Goal: Check status: Check status

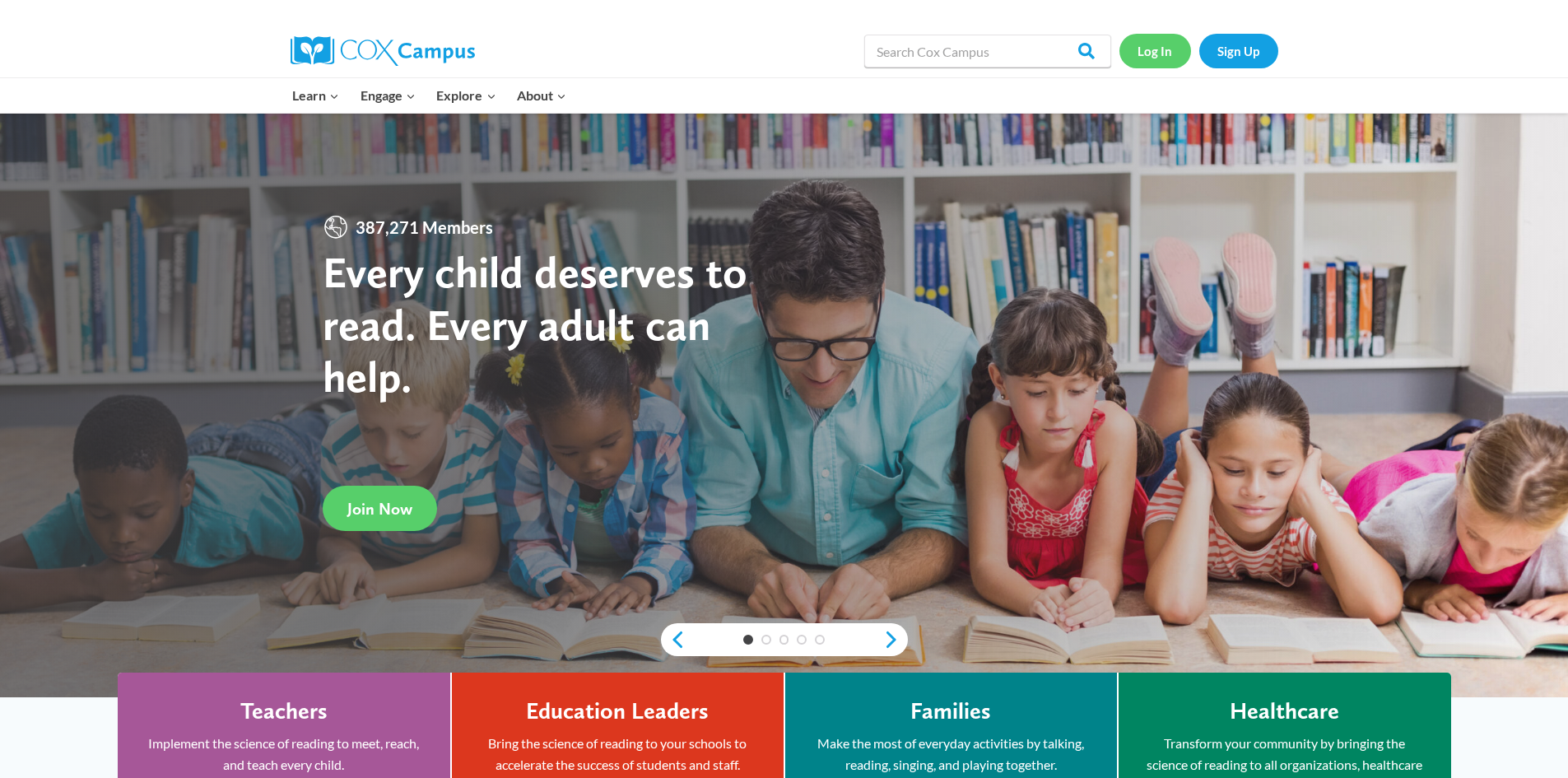
click at [1164, 58] on link "Log In" at bounding box center [1154, 50] width 71 height 33
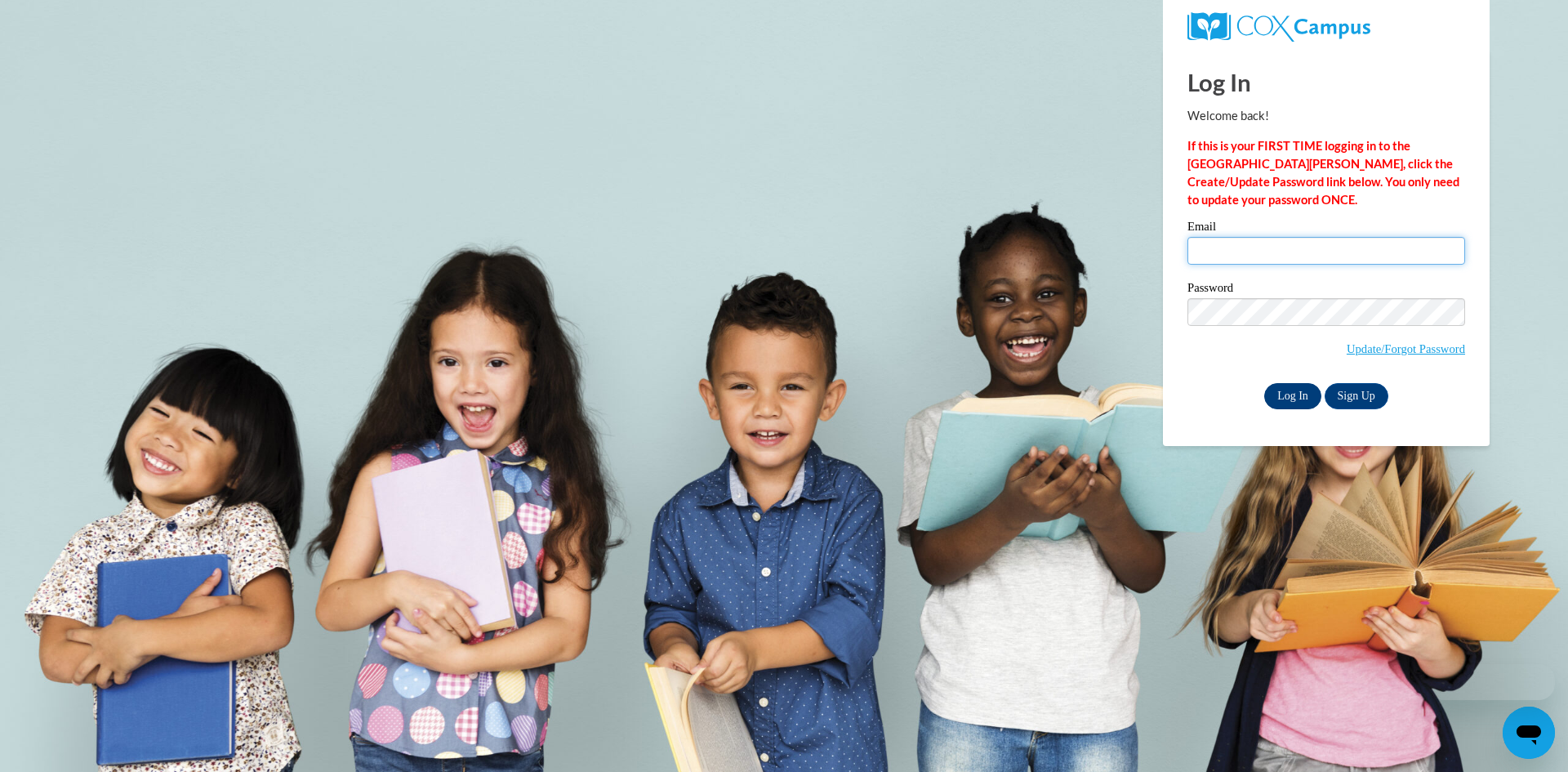
type input "hhorne@southernregional.edu"
click at [1297, 389] on input "Log In" at bounding box center [1292, 396] width 57 height 26
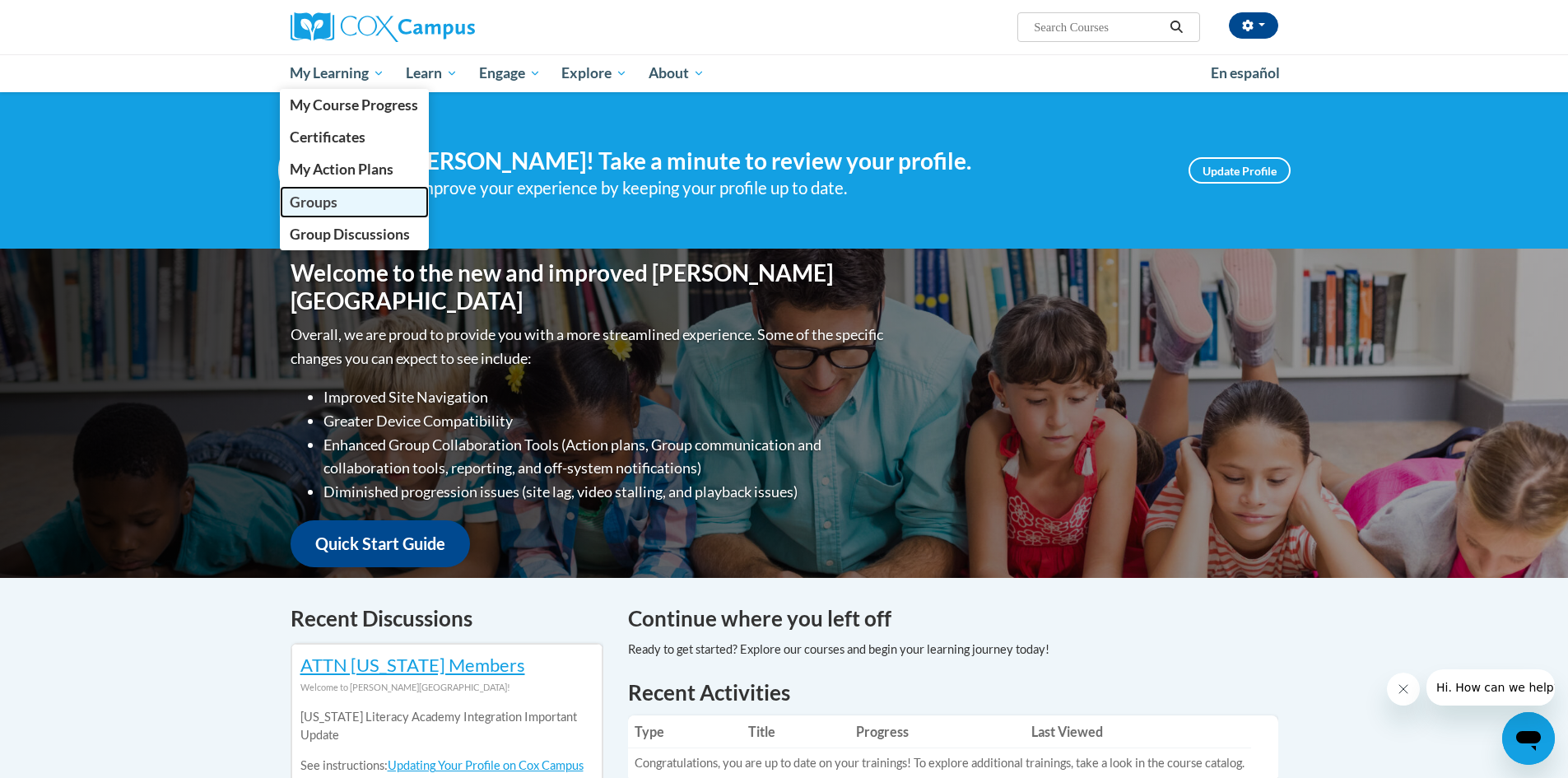
click at [326, 192] on link "Groups" at bounding box center [355, 202] width 150 height 32
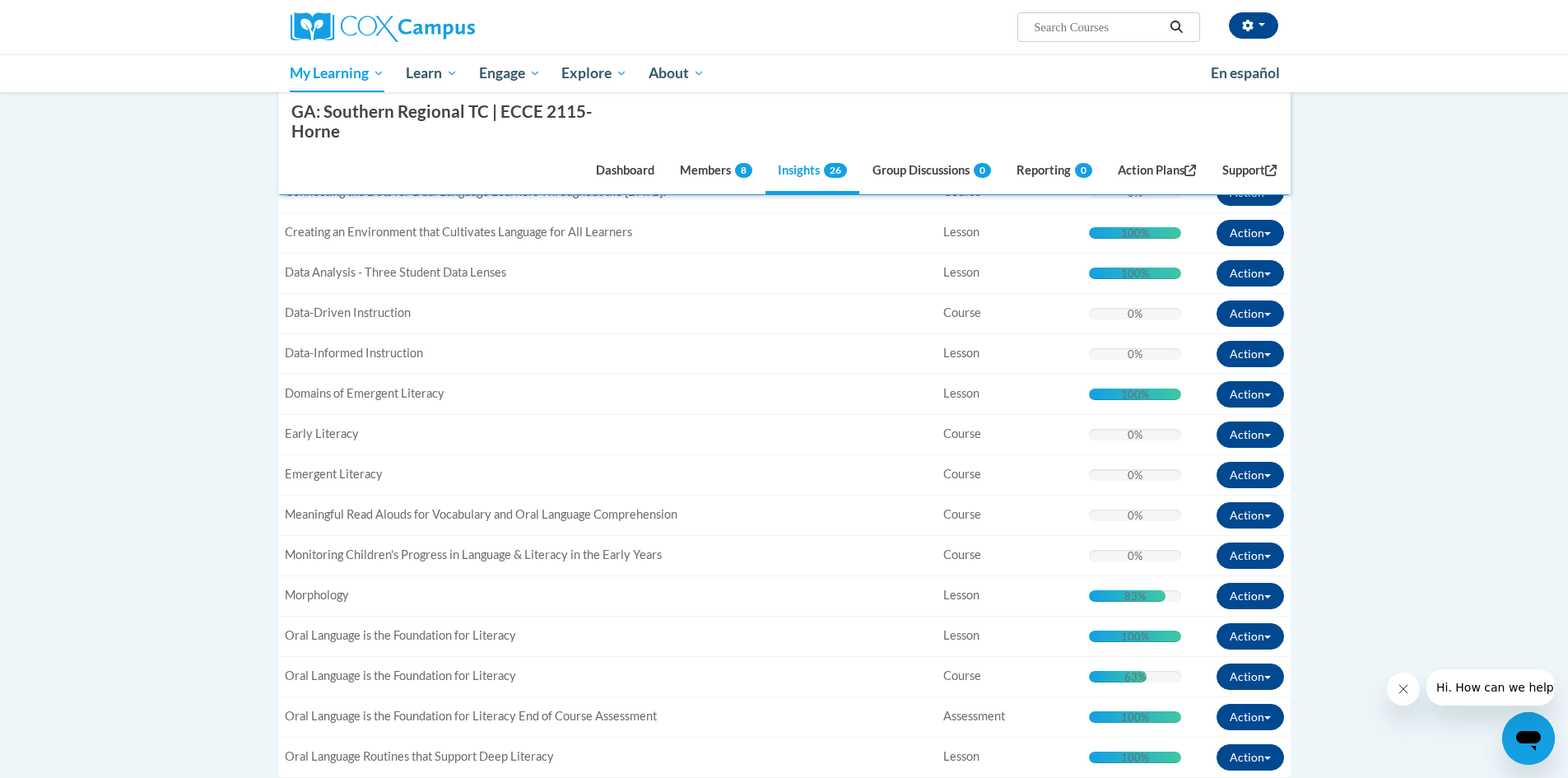
scroll to position [576, 0]
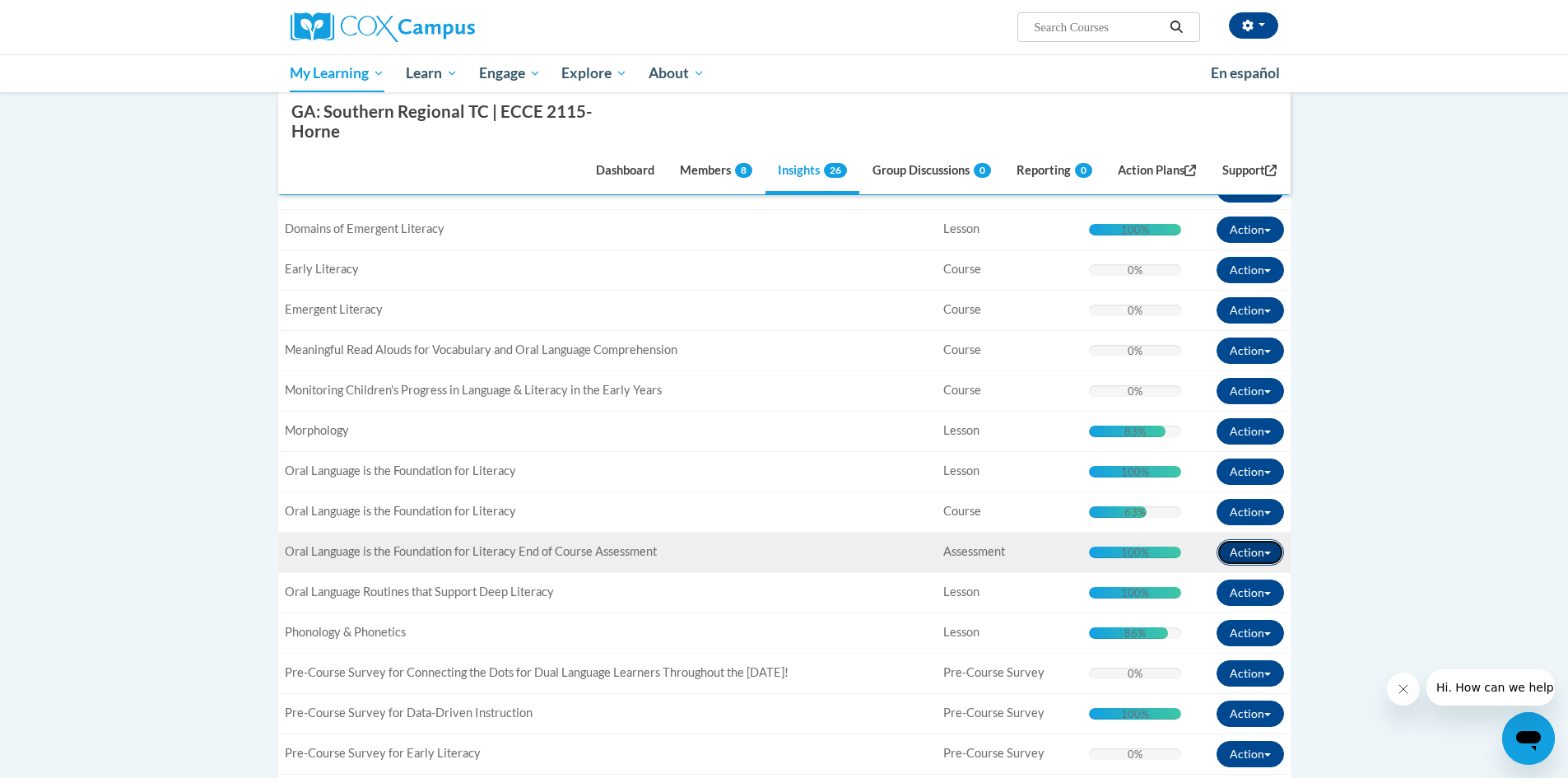
click at [1271, 545] on button "Action" at bounding box center [1249, 553] width 68 height 26
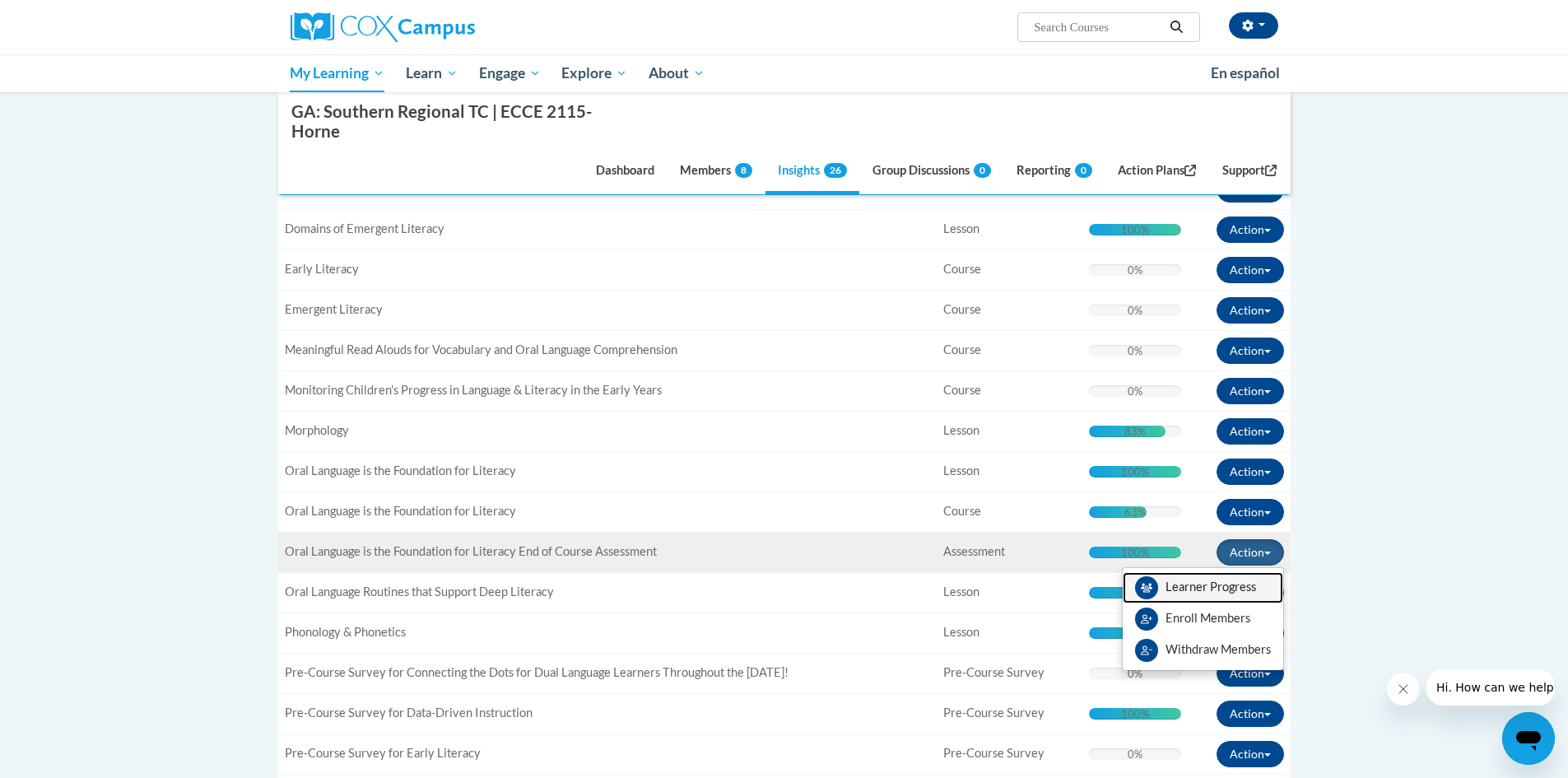
click at [1257, 577] on link "Learner Progress" at bounding box center [1203, 588] width 160 height 32
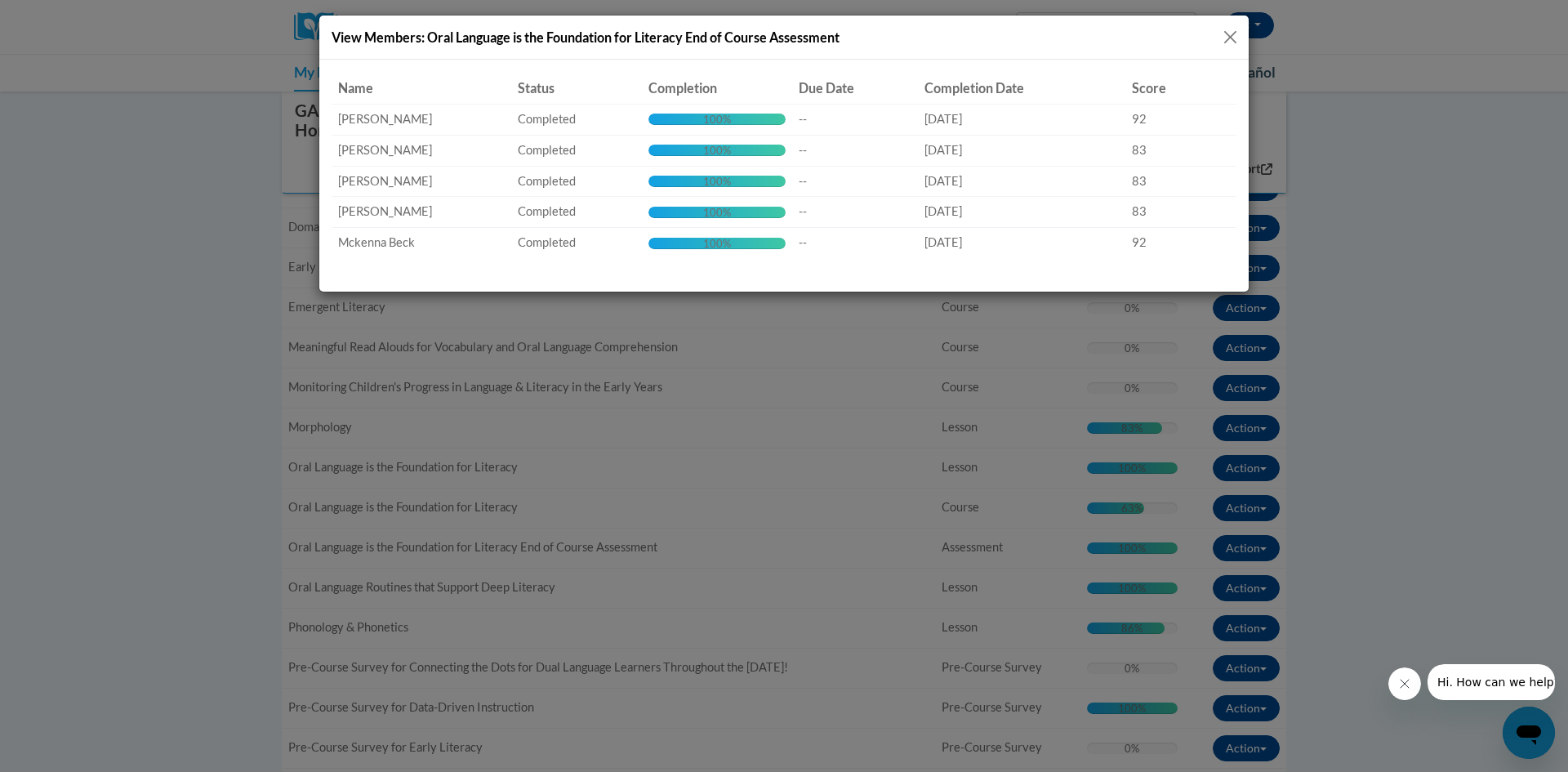
click at [1234, 35] on button "Close" at bounding box center [1229, 37] width 20 height 20
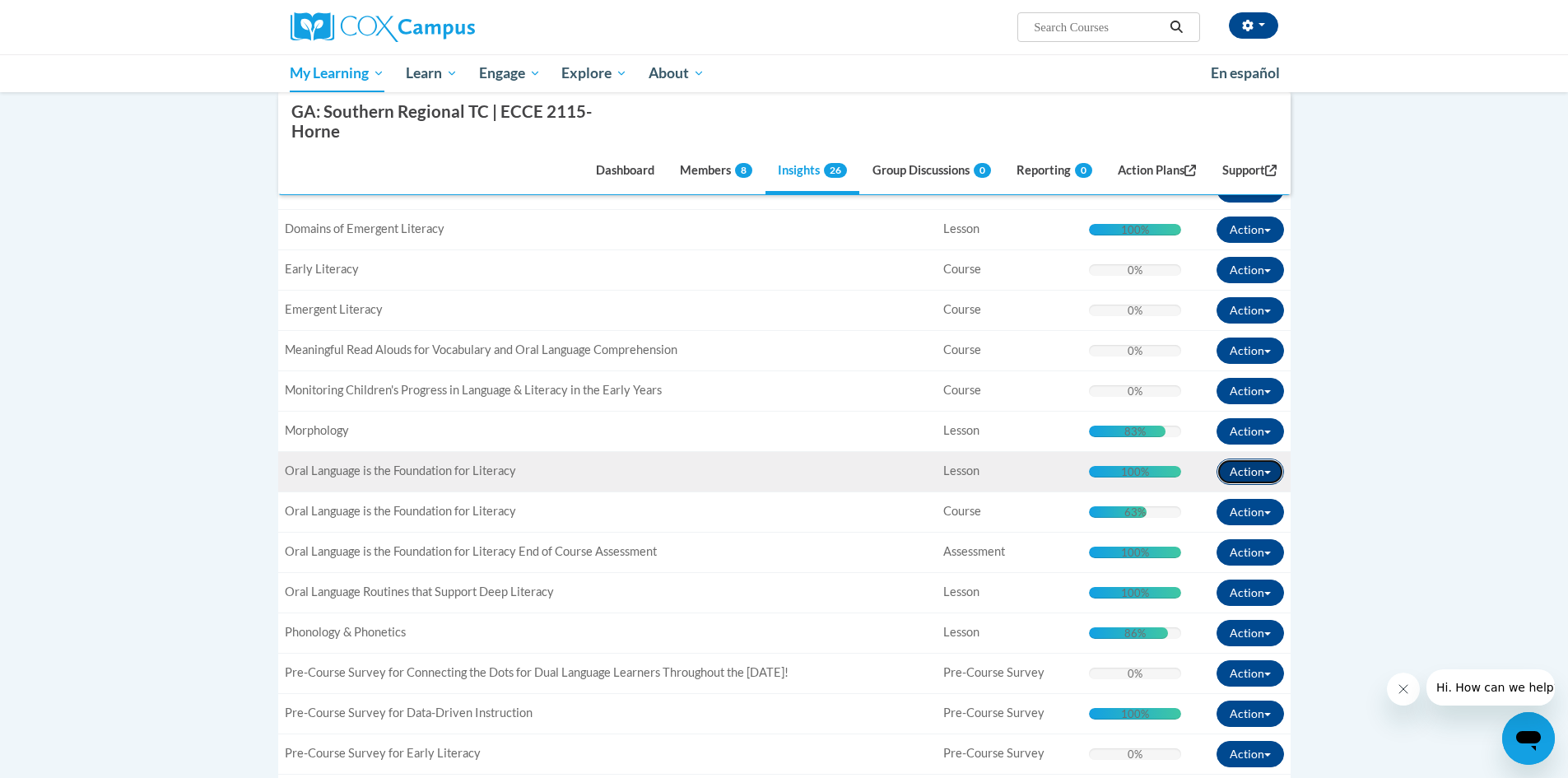
click at [1264, 475] on button "Action" at bounding box center [1249, 472] width 68 height 26
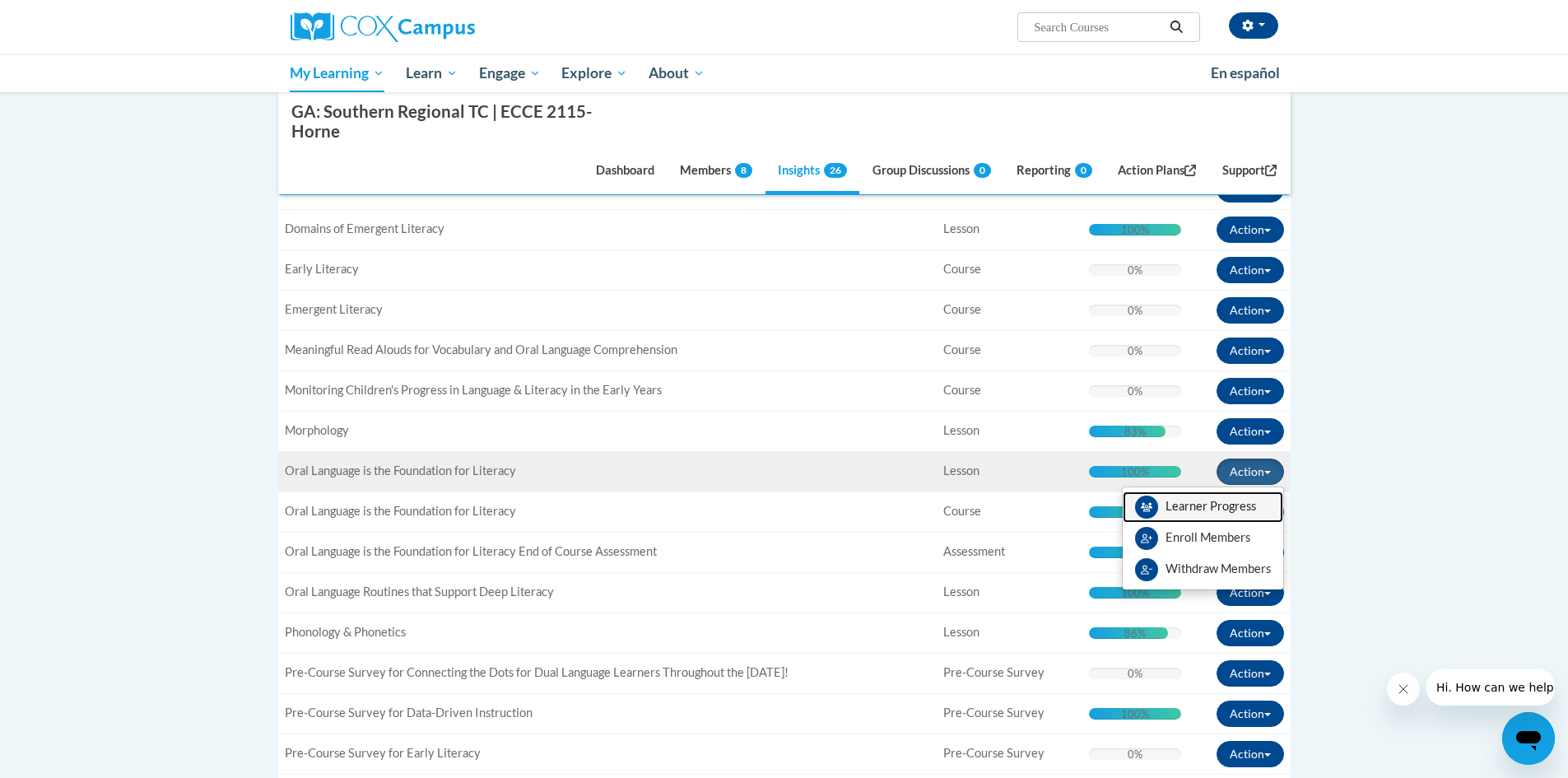
click at [1255, 502] on link "Learner Progress" at bounding box center [1203, 507] width 160 height 32
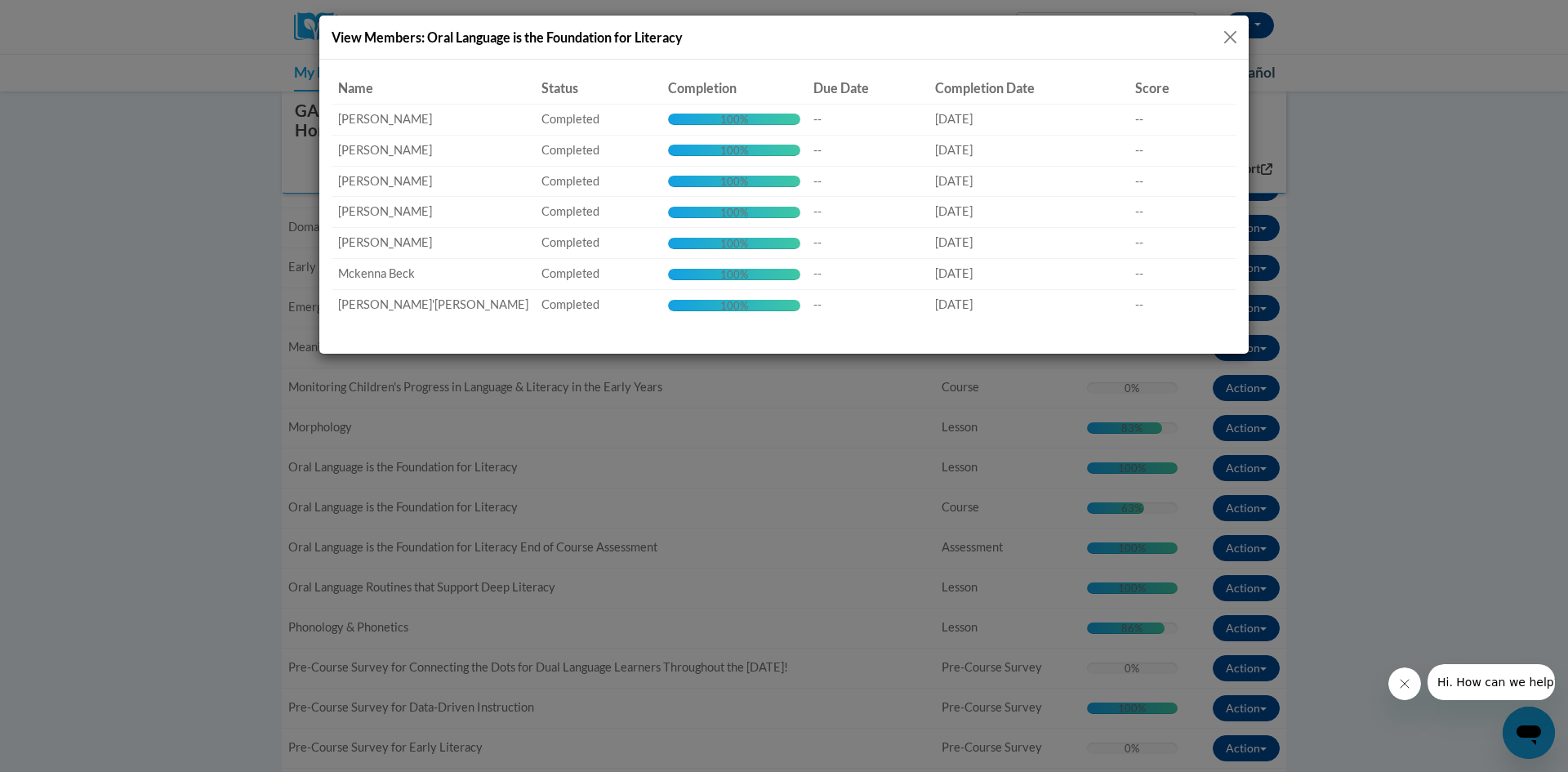
click at [1238, 43] on button "Close" at bounding box center [1229, 37] width 20 height 20
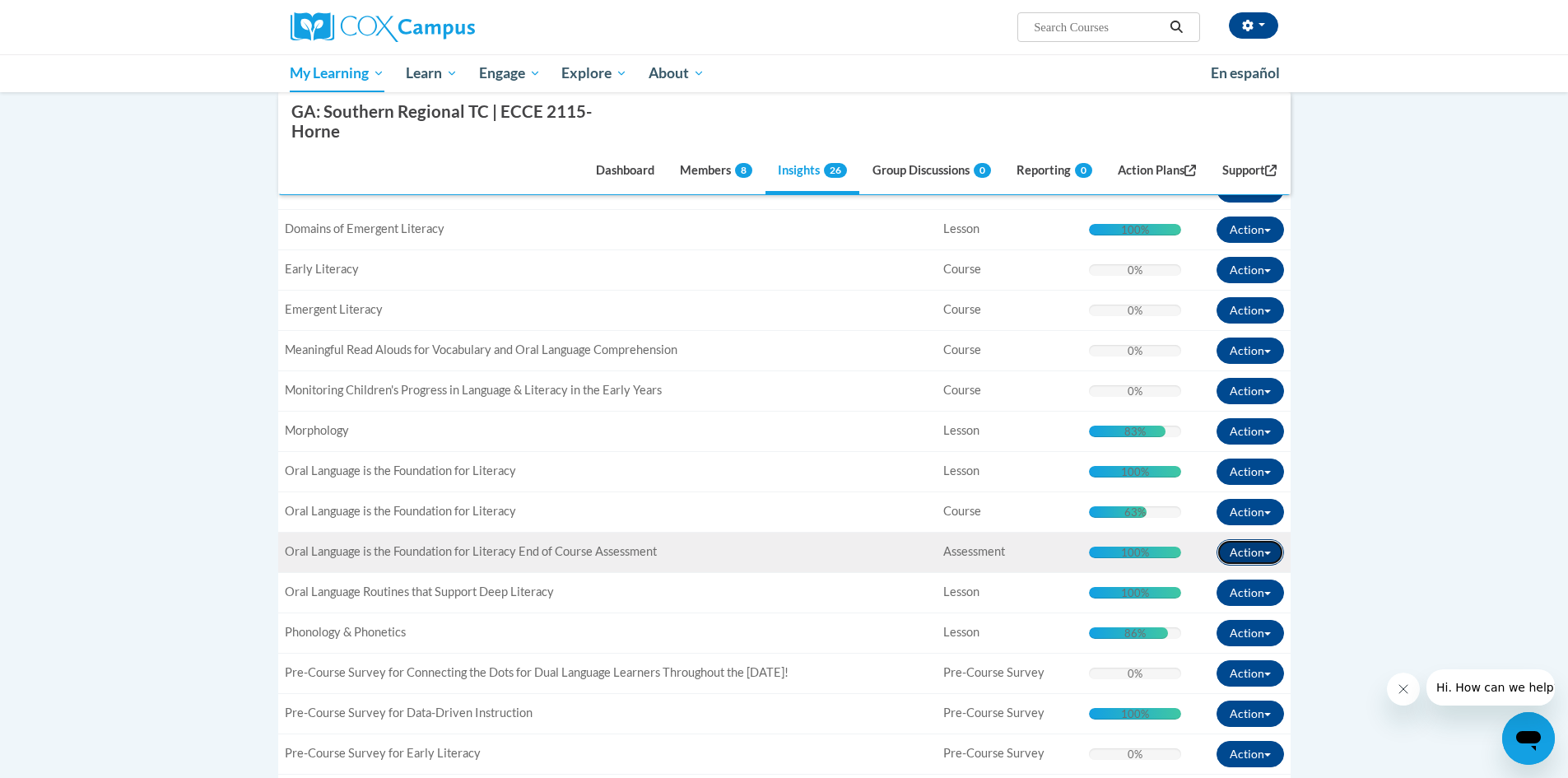
click at [1269, 554] on span "button" at bounding box center [1266, 554] width 6 height 4
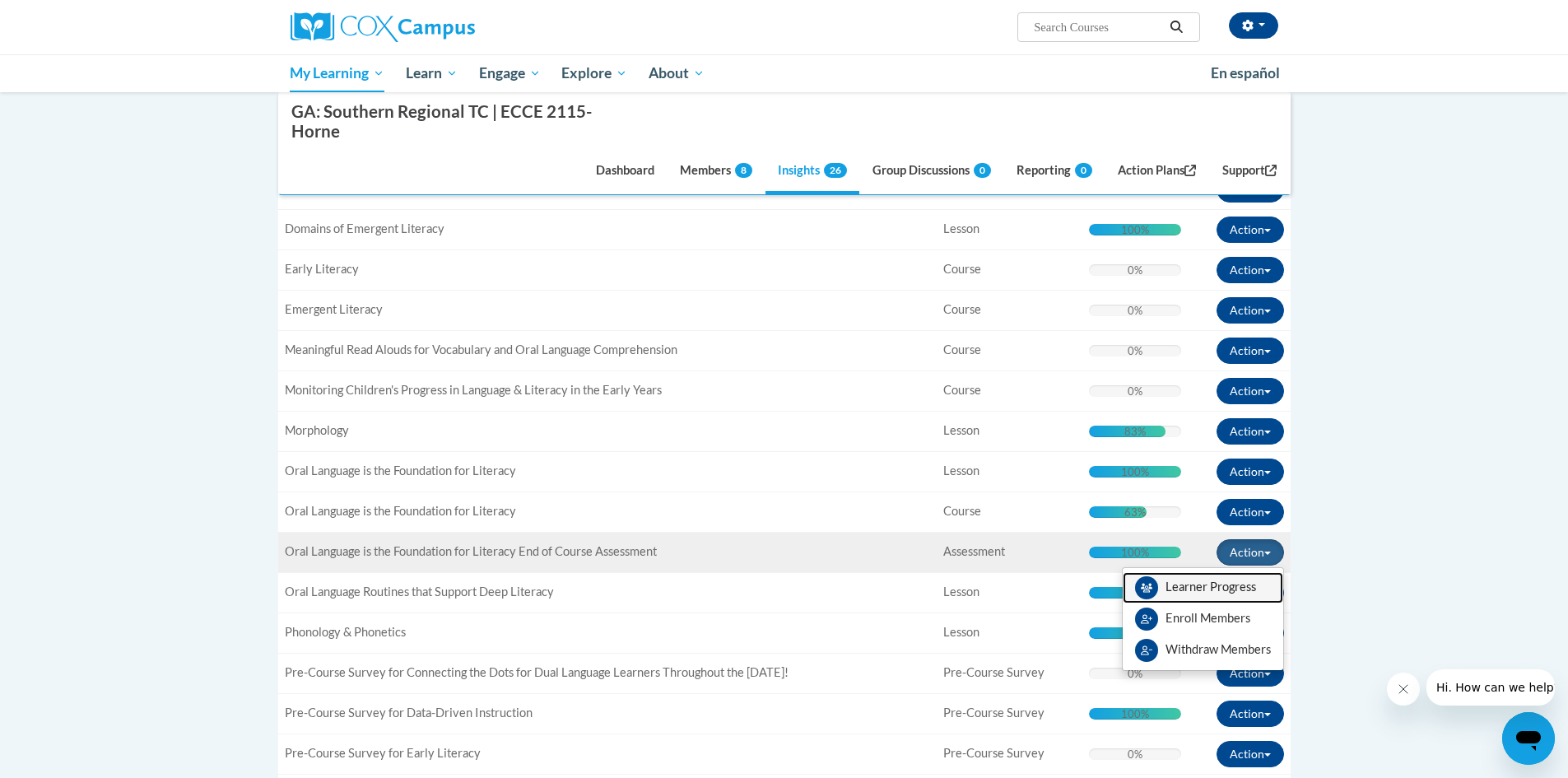
click at [1262, 586] on link "Learner Progress" at bounding box center [1203, 588] width 160 height 32
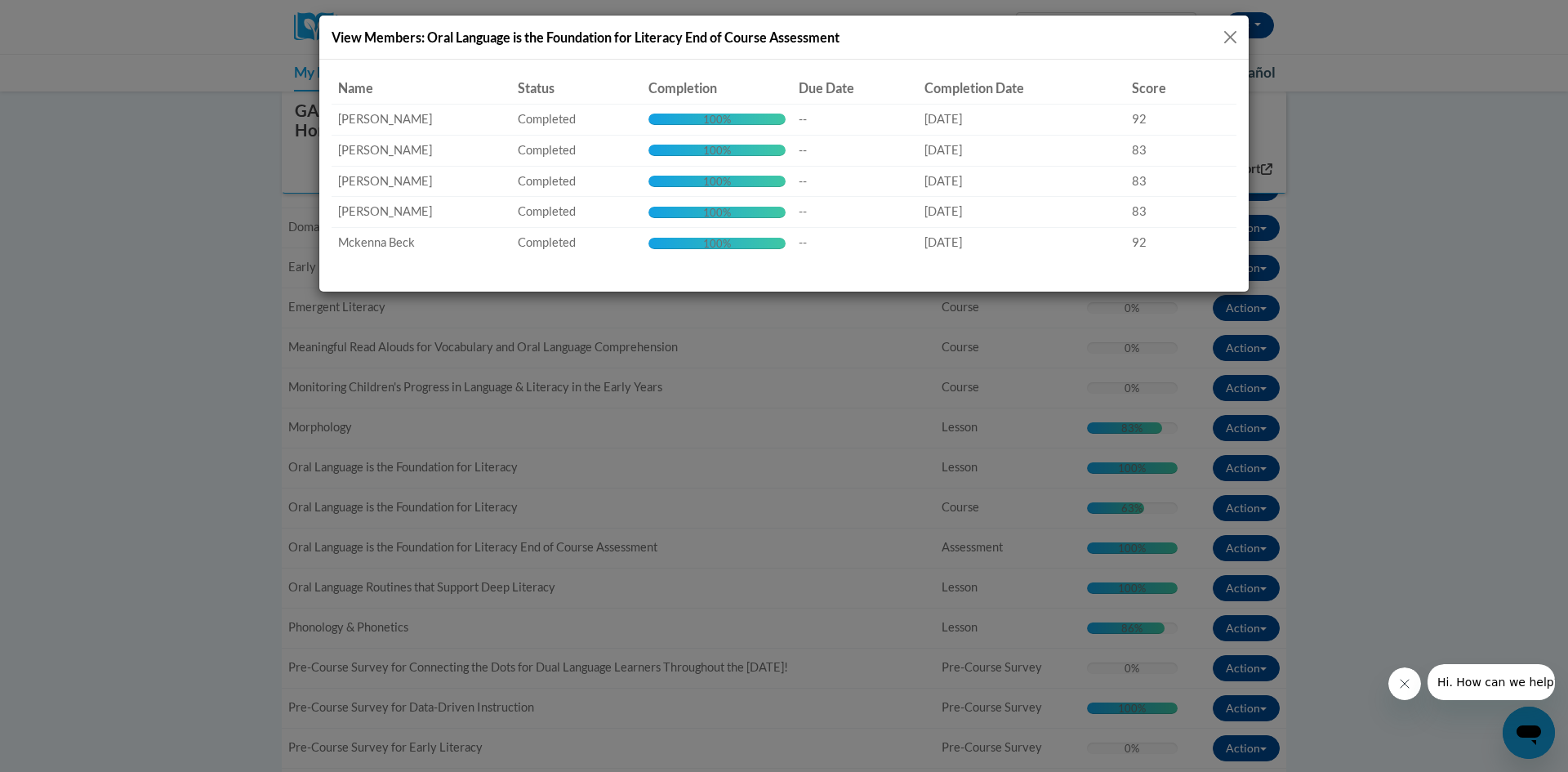
click at [1234, 39] on button "Close" at bounding box center [1229, 37] width 20 height 20
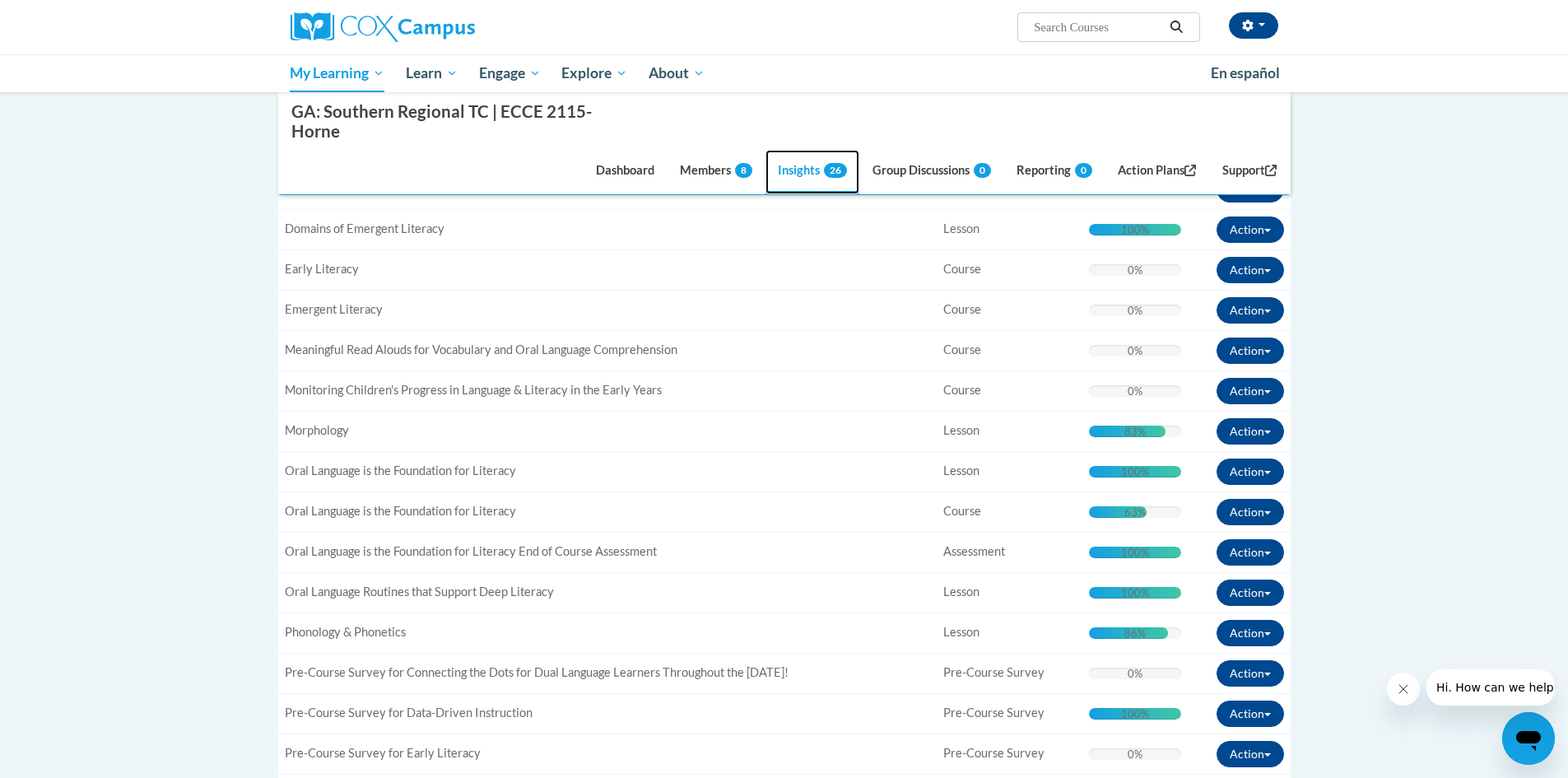
click at [794, 171] on link "Insights 26" at bounding box center [812, 172] width 94 height 44
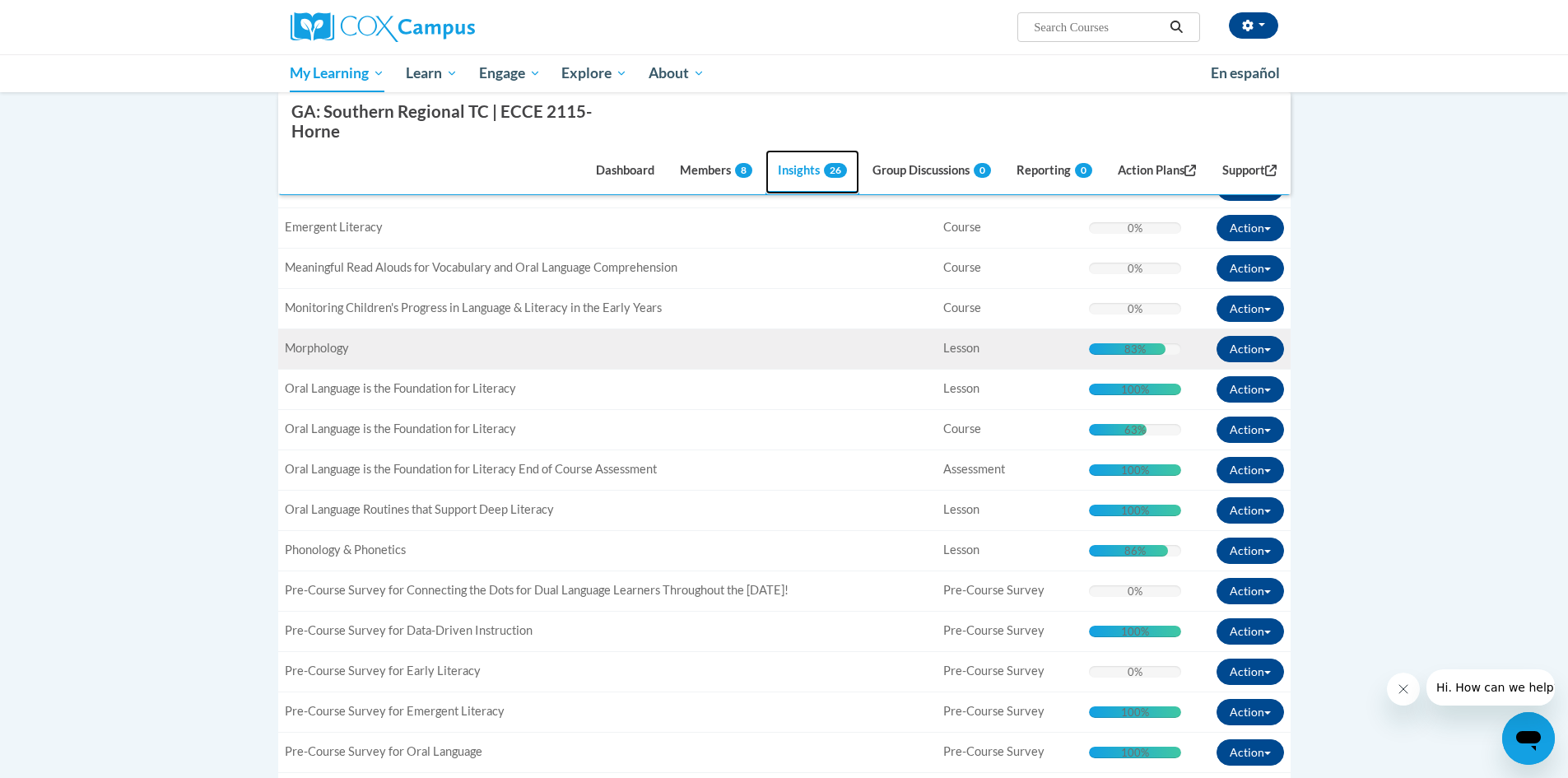
scroll to position [741, 0]
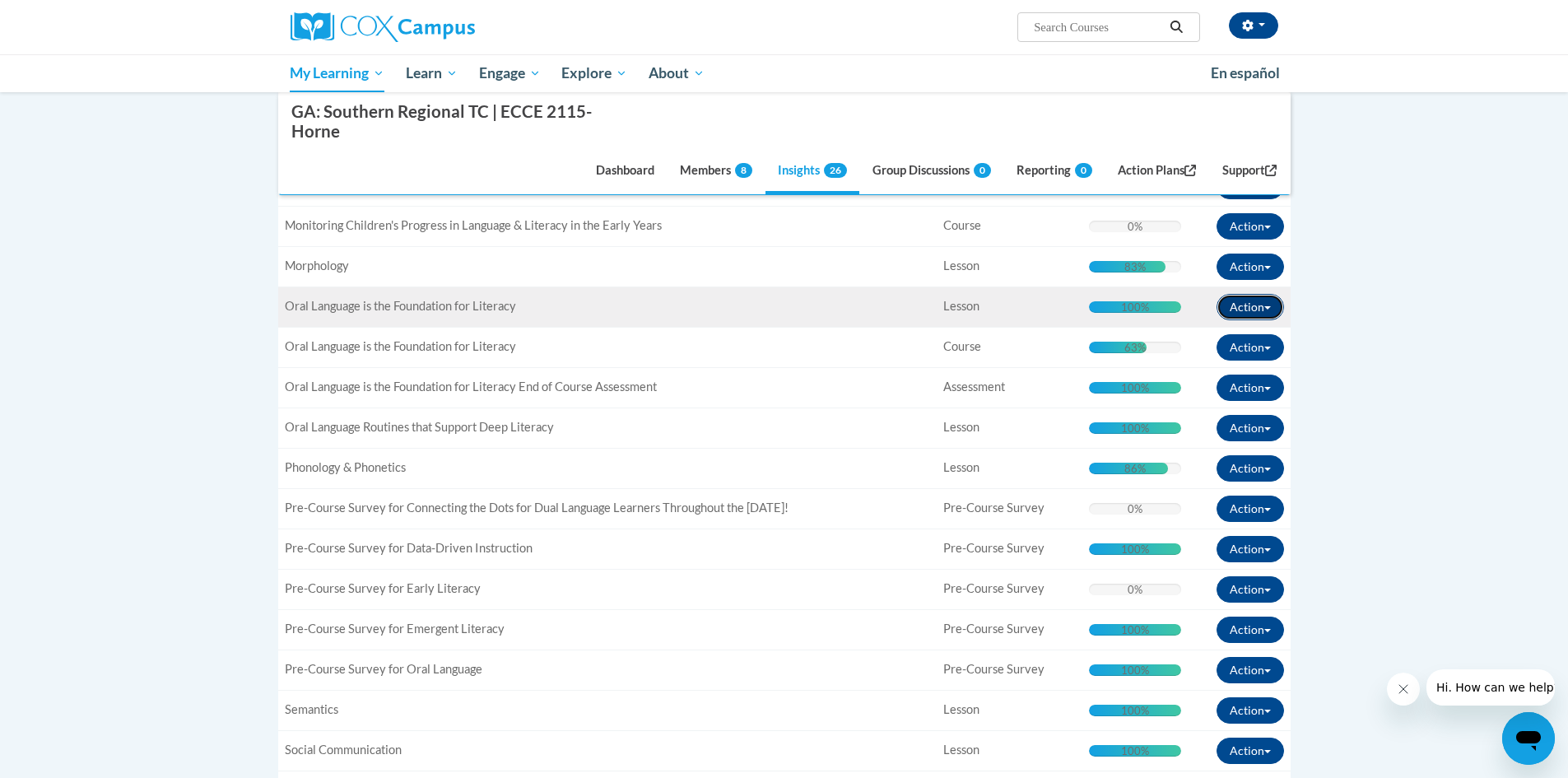
click at [1268, 310] on span "button" at bounding box center [1266, 308] width 6 height 4
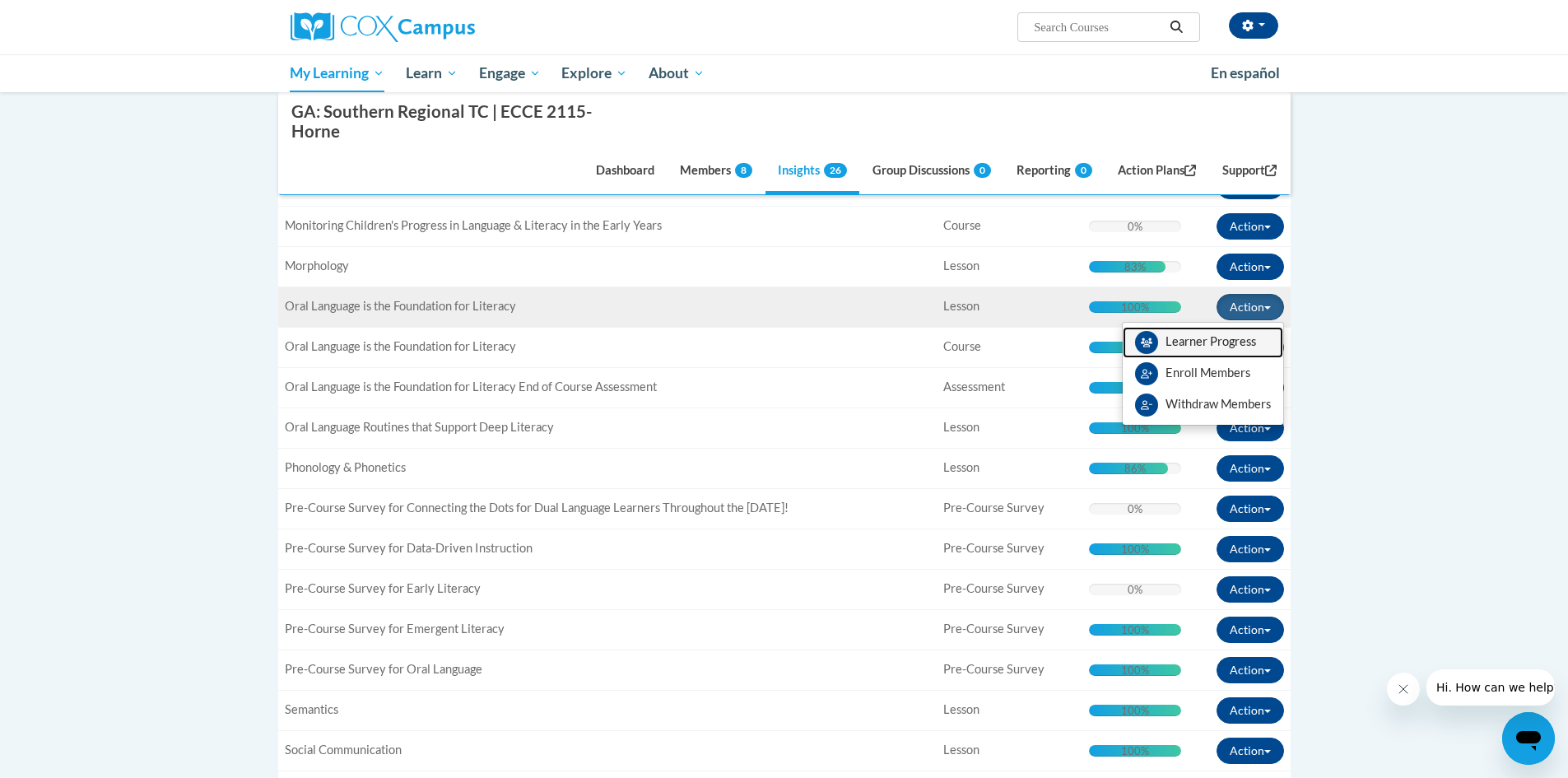
click at [1257, 337] on link "Learner Progress" at bounding box center [1203, 342] width 160 height 32
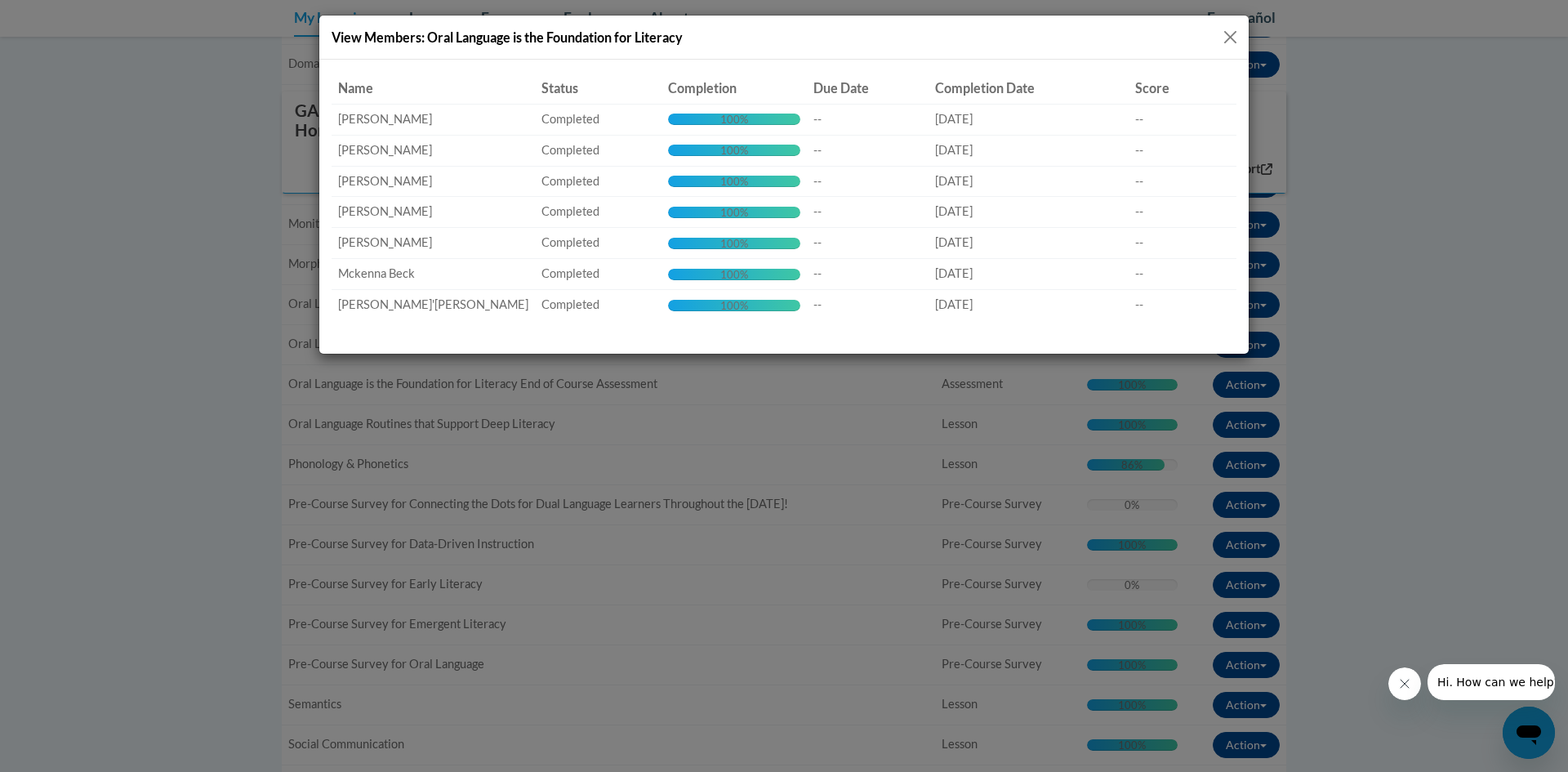
click at [1235, 38] on button "Close" at bounding box center [1229, 37] width 20 height 20
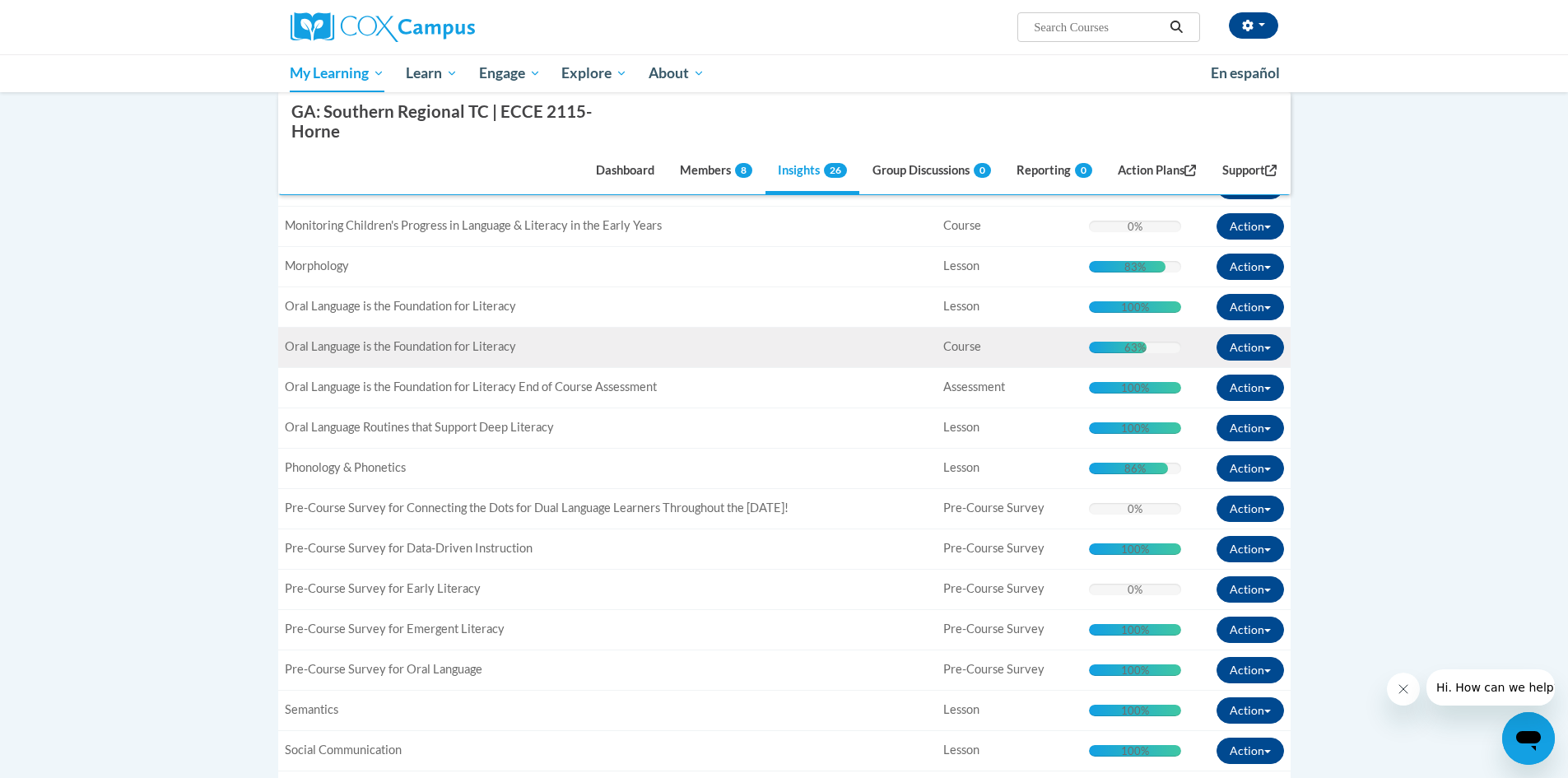
scroll to position [658, 0]
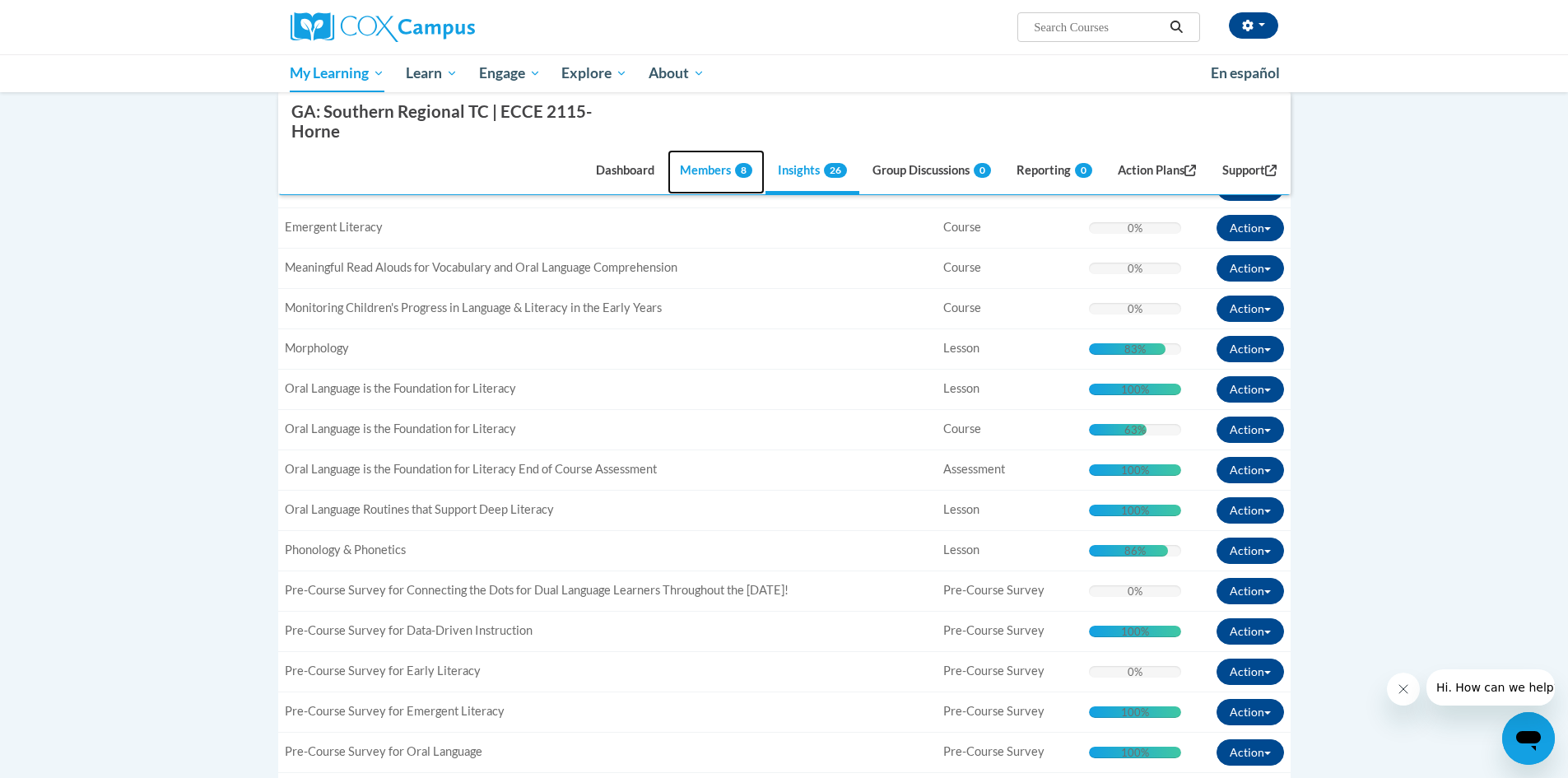
click at [687, 162] on link "Members 8" at bounding box center [715, 172] width 97 height 44
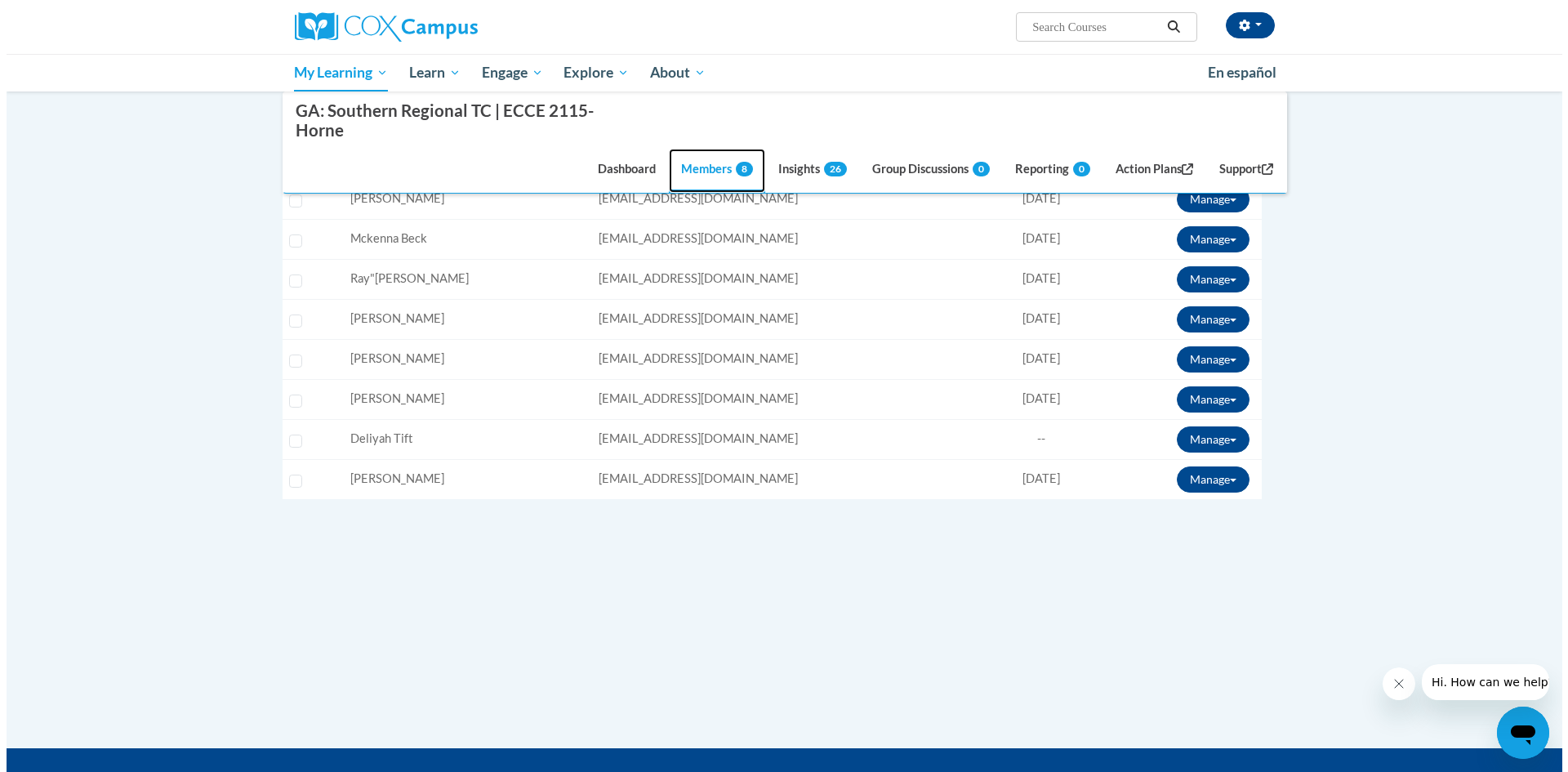
scroll to position [220, 0]
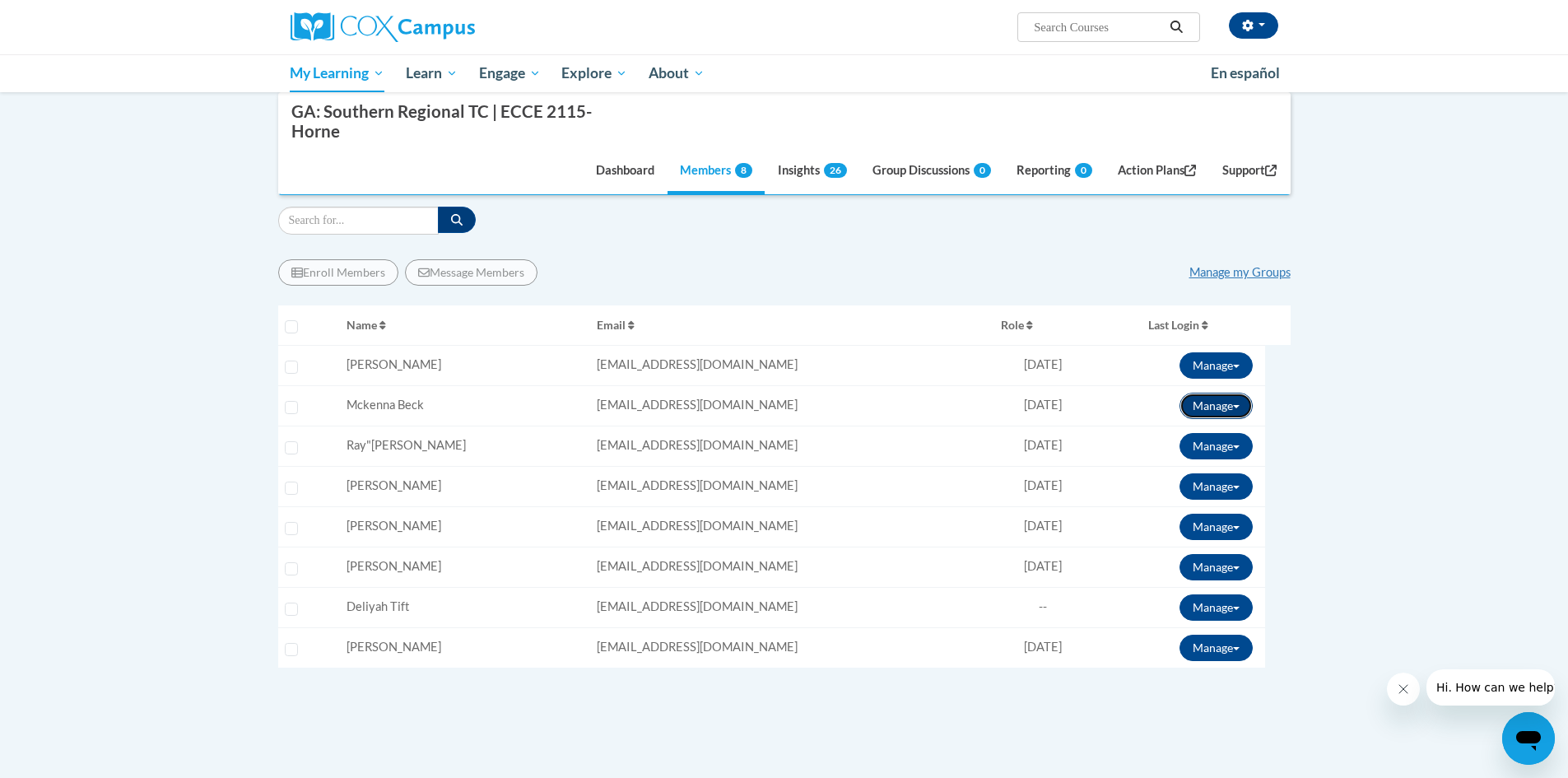
click at [1242, 413] on button "Manage" at bounding box center [1215, 406] width 73 height 26
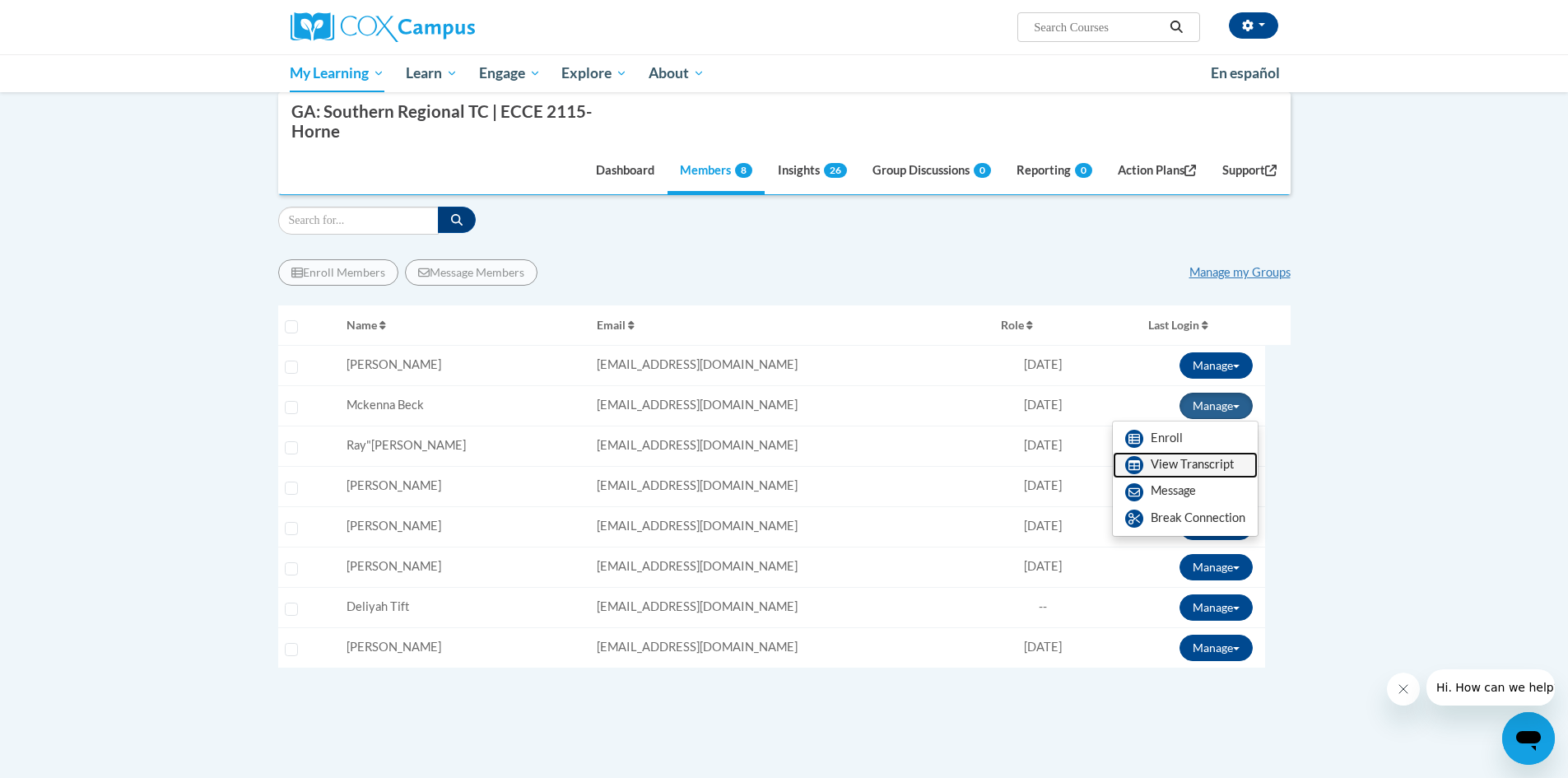
click at [1213, 460] on link "View Transcript" at bounding box center [1184, 465] width 145 height 26
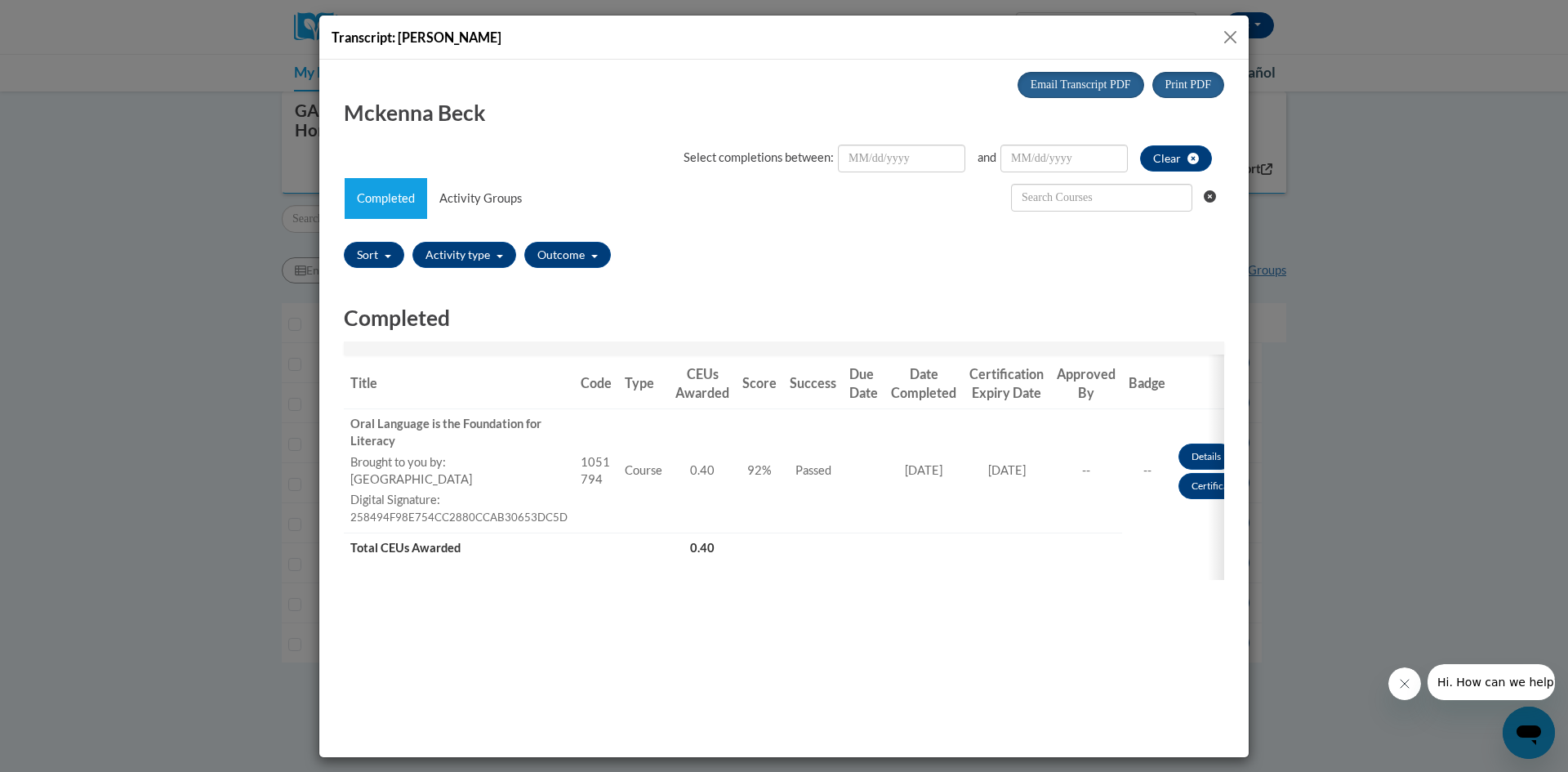
scroll to position [0, 0]
click at [1228, 32] on button "Close" at bounding box center [1229, 37] width 20 height 20
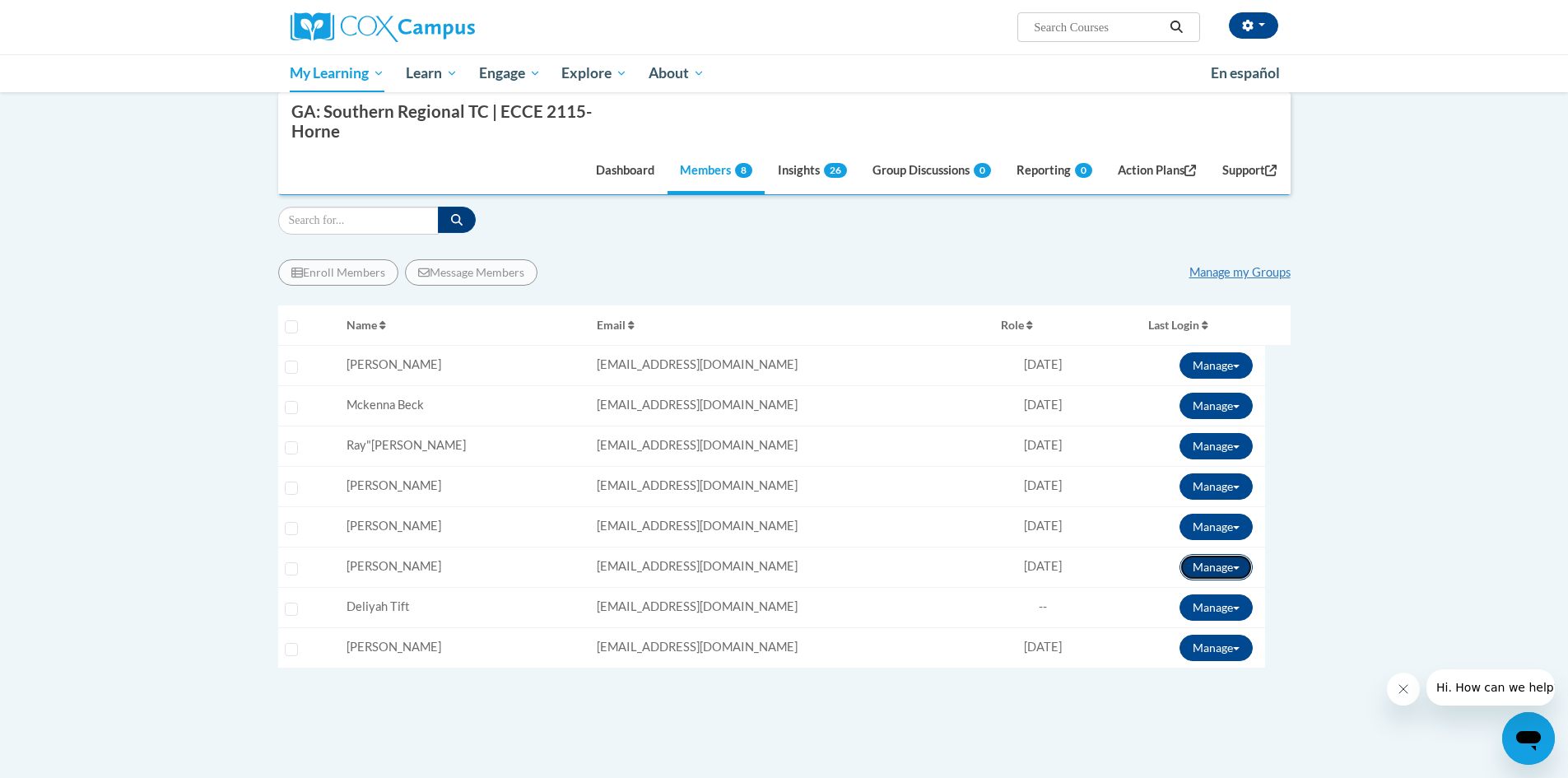
click at [1243, 566] on button "Manage" at bounding box center [1215, 567] width 73 height 26
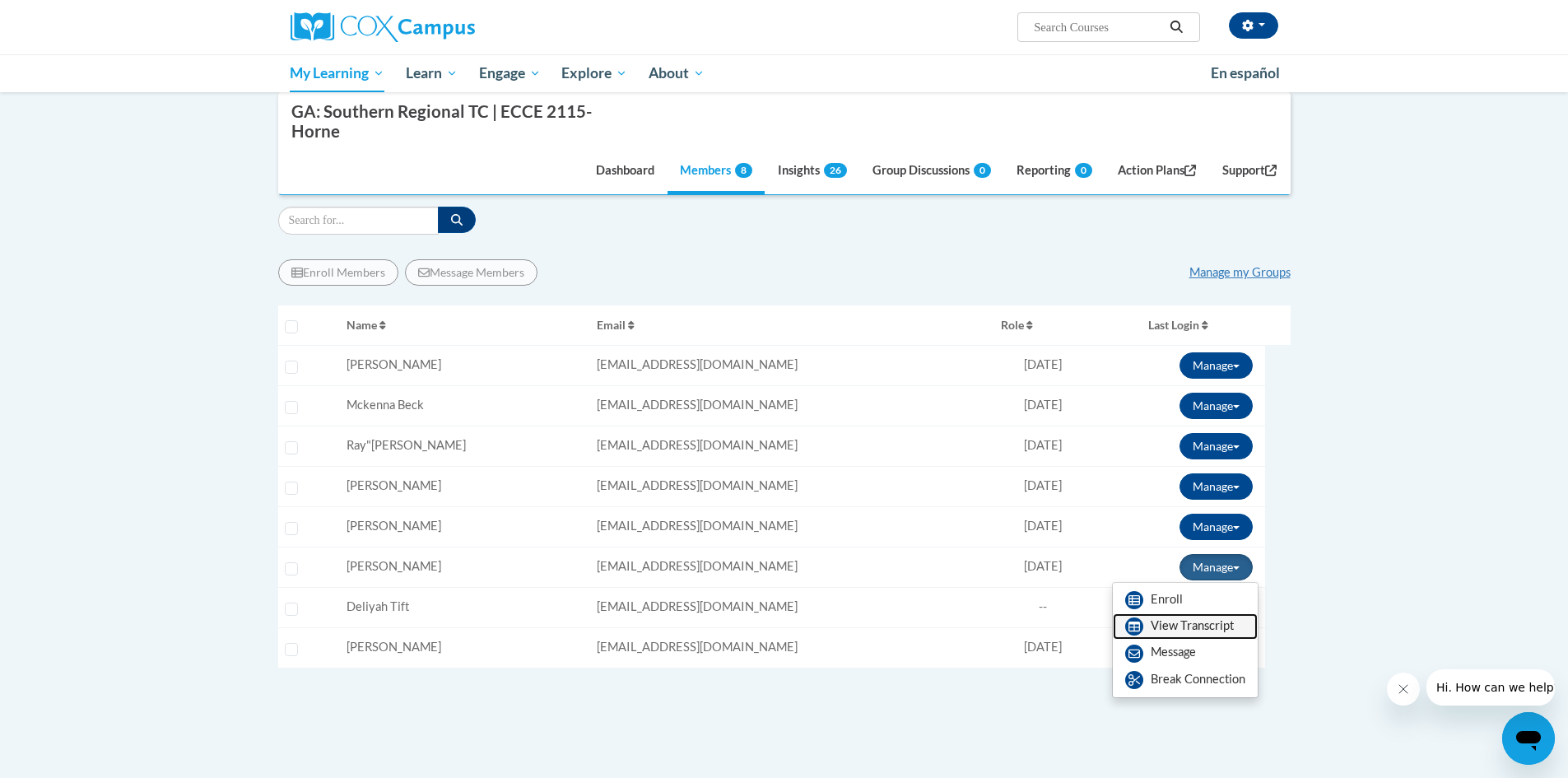
click at [1219, 620] on link "View Transcript" at bounding box center [1184, 627] width 145 height 26
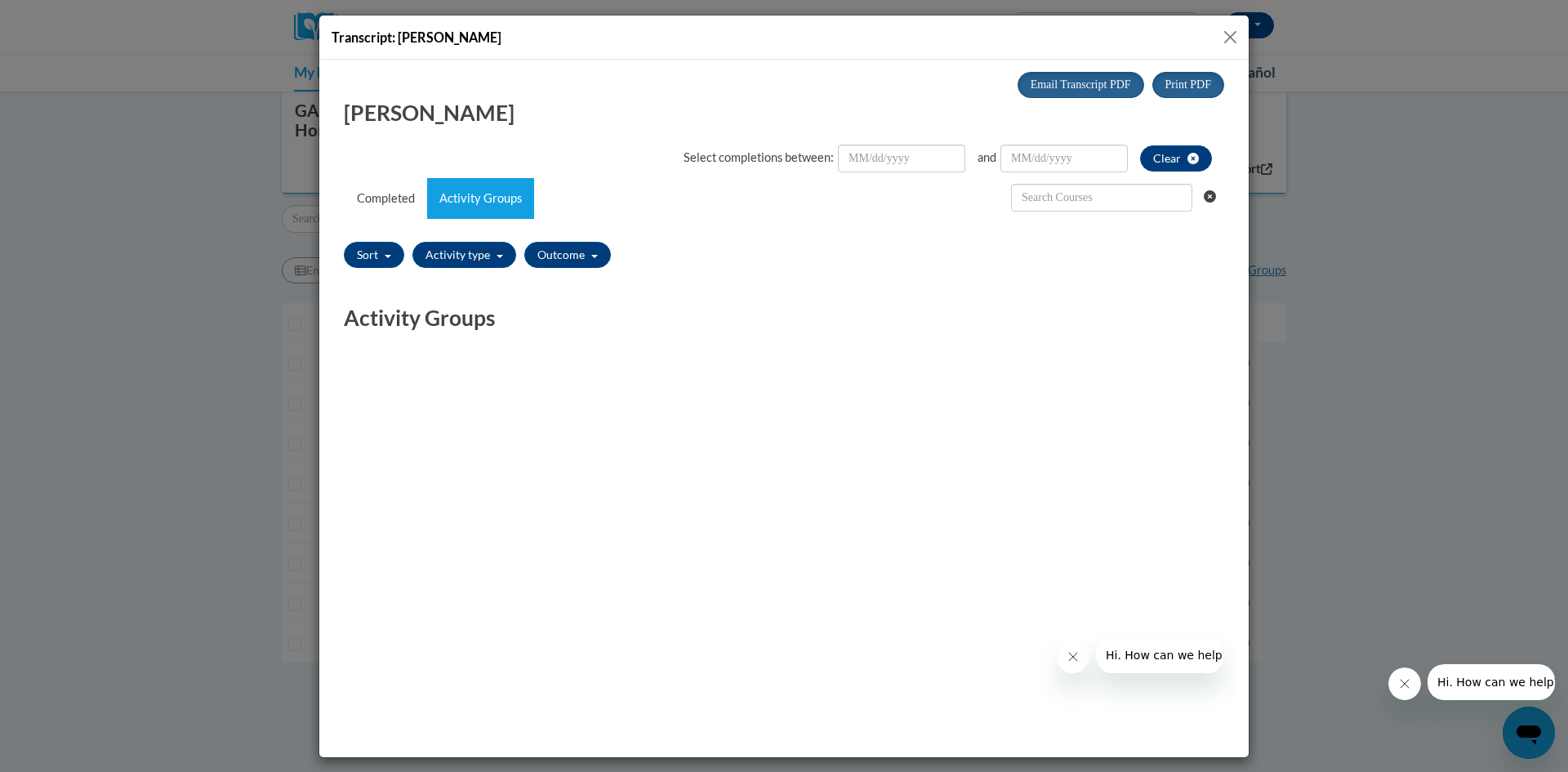
click at [1234, 34] on button "Close" at bounding box center [1229, 37] width 20 height 20
